Goal: Transaction & Acquisition: Book appointment/travel/reservation

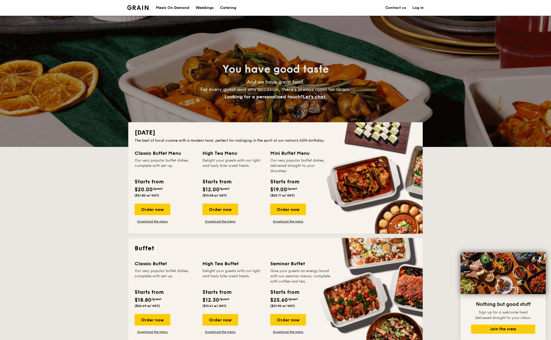
click at [234, 10] on h1 "Catering" at bounding box center [228, 8] width 16 height 16
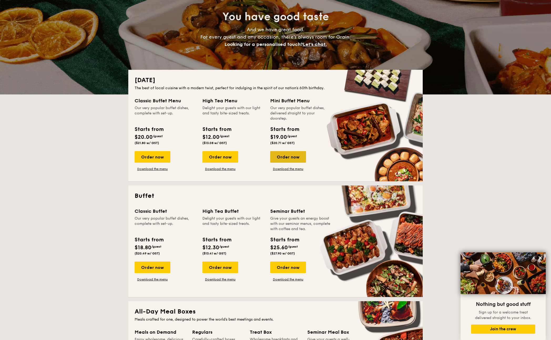
scroll to position [79, 0]
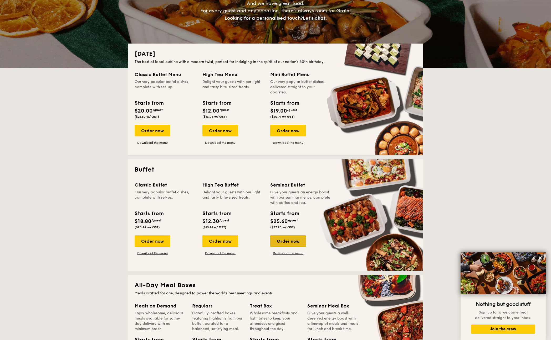
click at [290, 242] on div "Order now" at bounding box center [288, 242] width 36 height 12
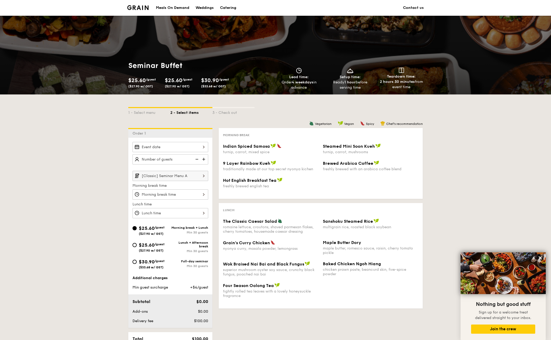
drag, startPoint x: 304, startPoint y: 150, endPoint x: 306, endPoint y: 147, distance: 3.6
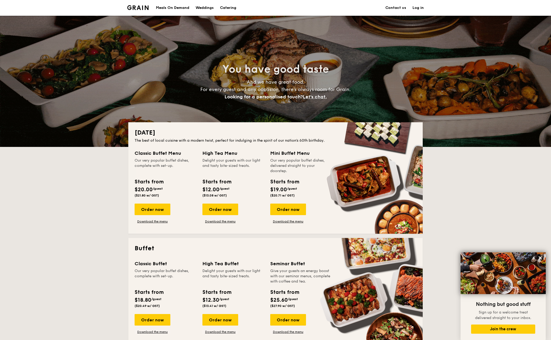
click at [210, 9] on div "Weddings" at bounding box center [204, 8] width 18 height 16
